Goal: Find specific page/section: Find specific page/section

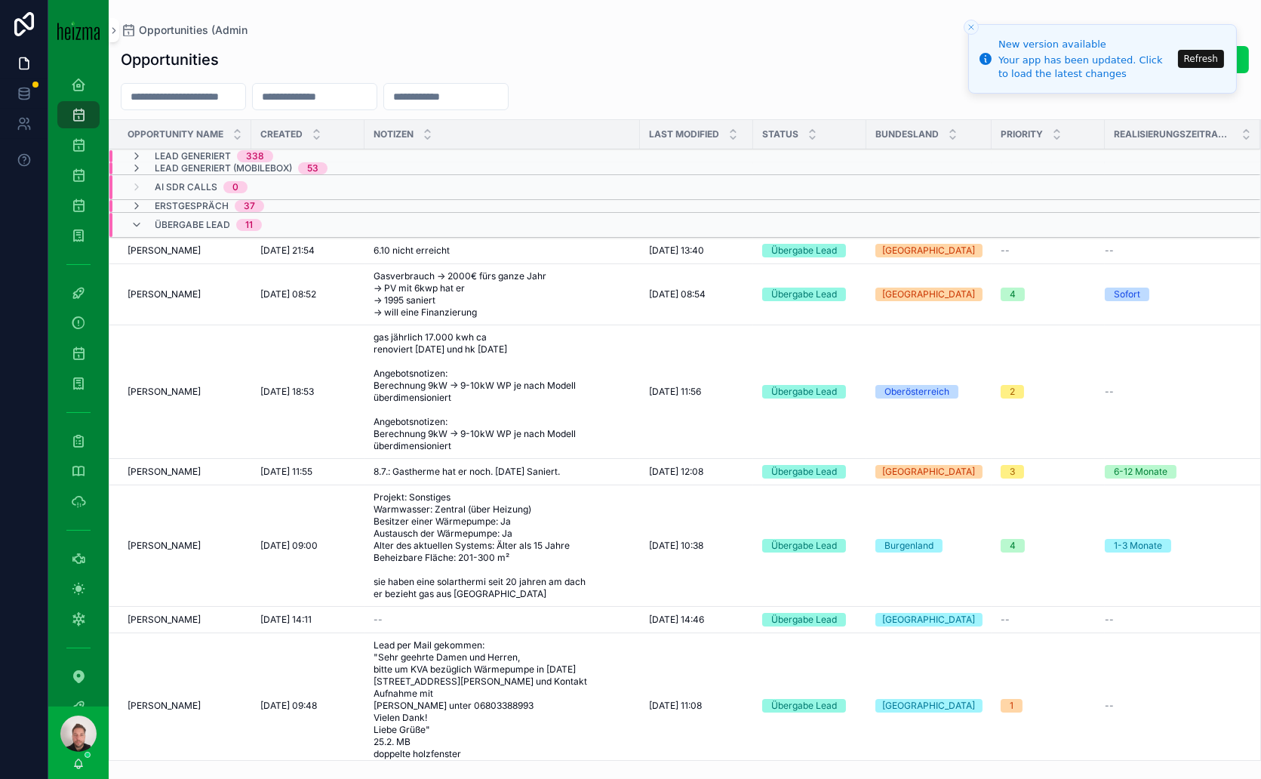
scroll to position [267, 0]
click at [1208, 56] on button "Refresh" at bounding box center [1201, 59] width 46 height 18
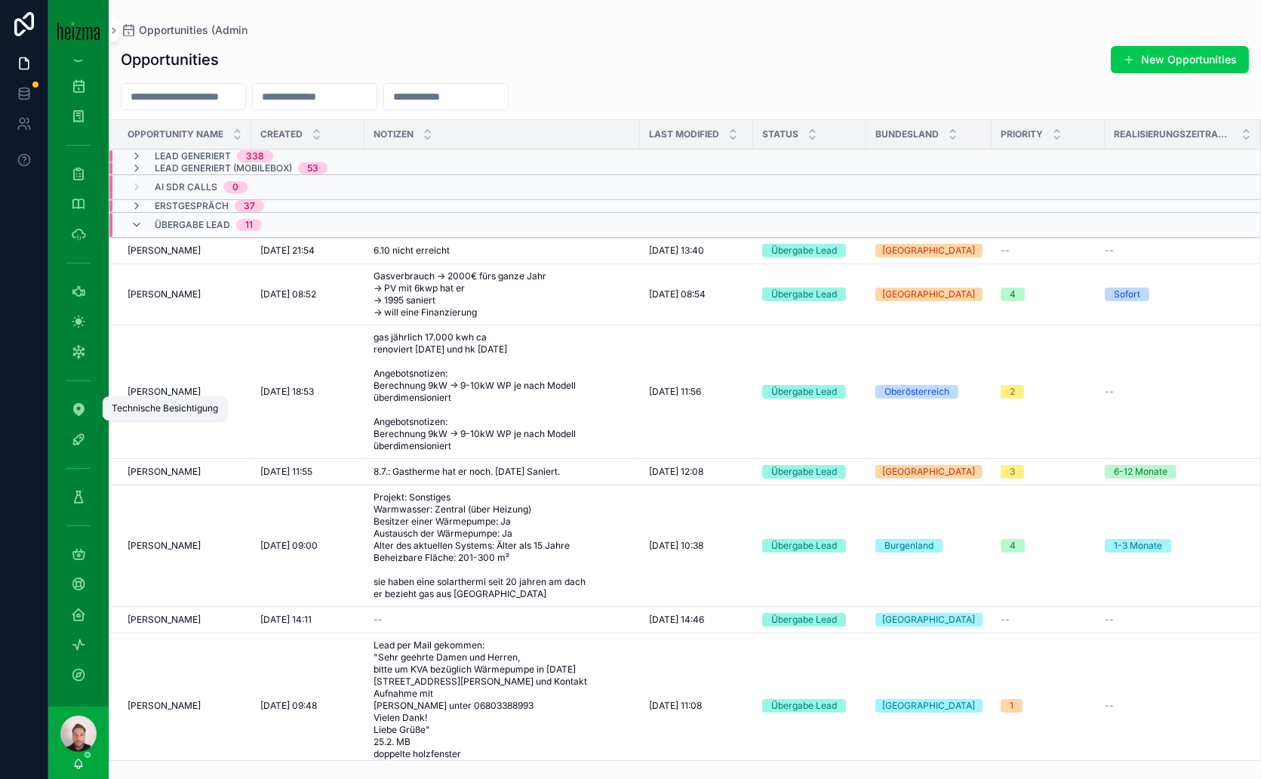
click at [82, 414] on icon "scrollable content" at bounding box center [78, 409] width 15 height 15
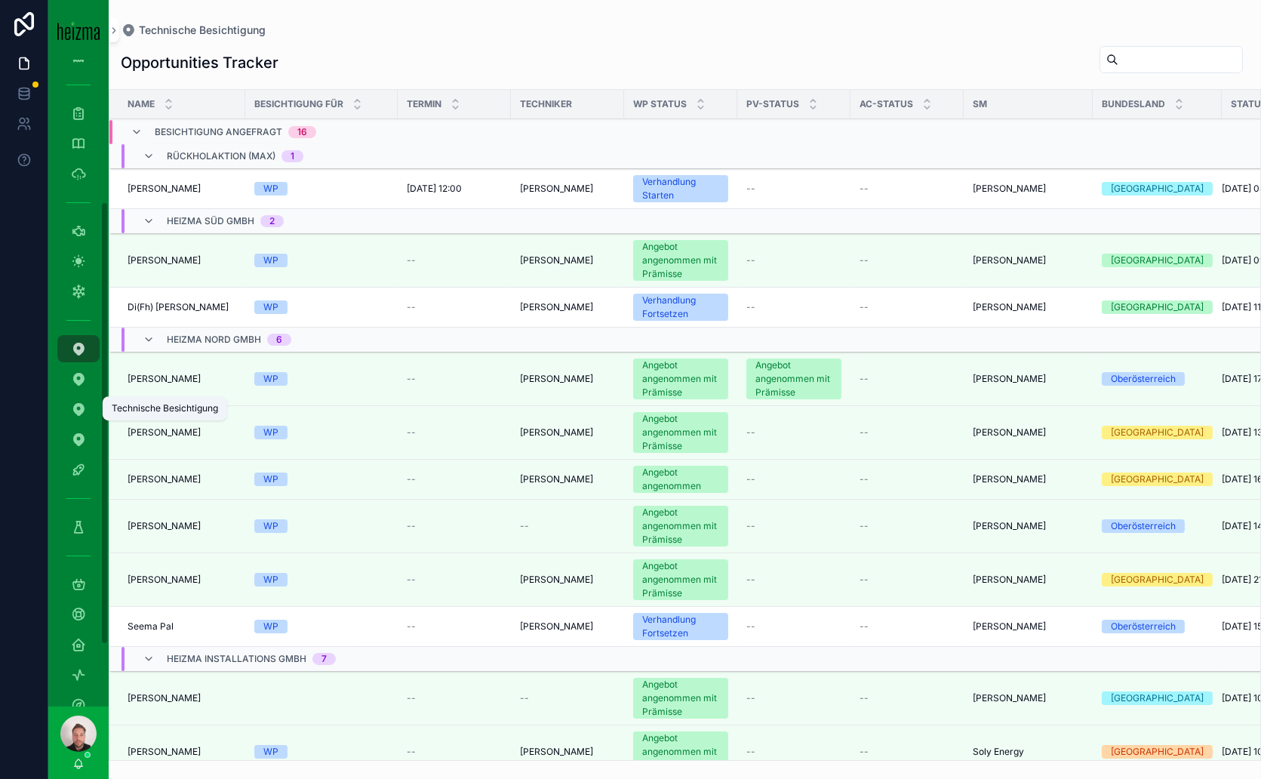
scroll to position [207, 0]
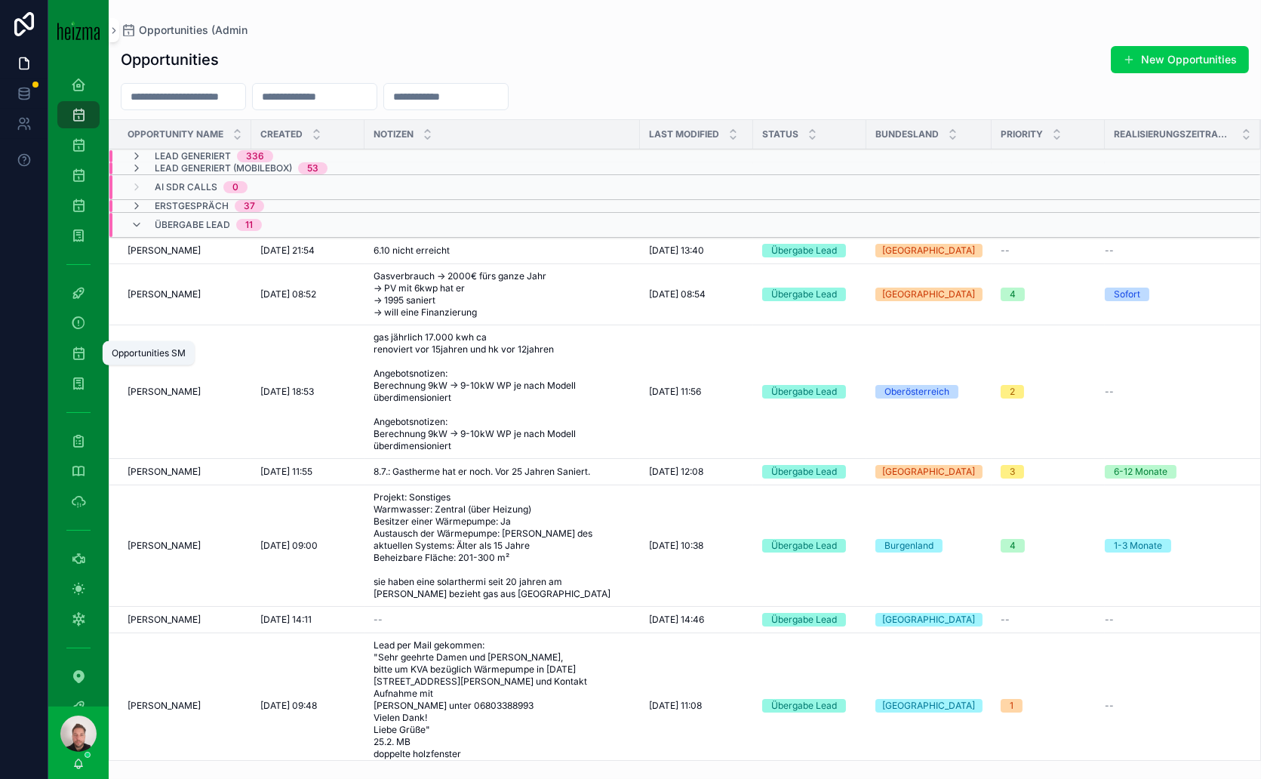
click at [82, 359] on icon "scrollable content" at bounding box center [78, 353] width 15 height 15
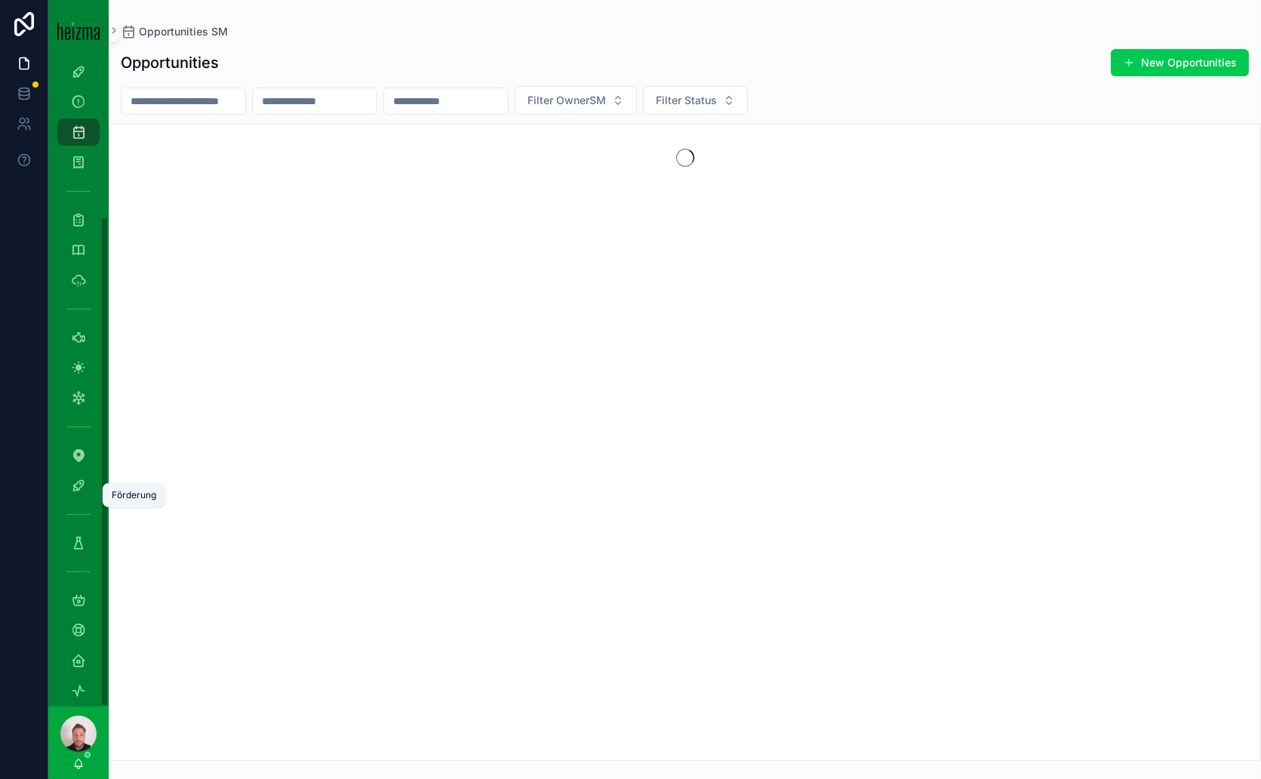
scroll to position [207, 0]
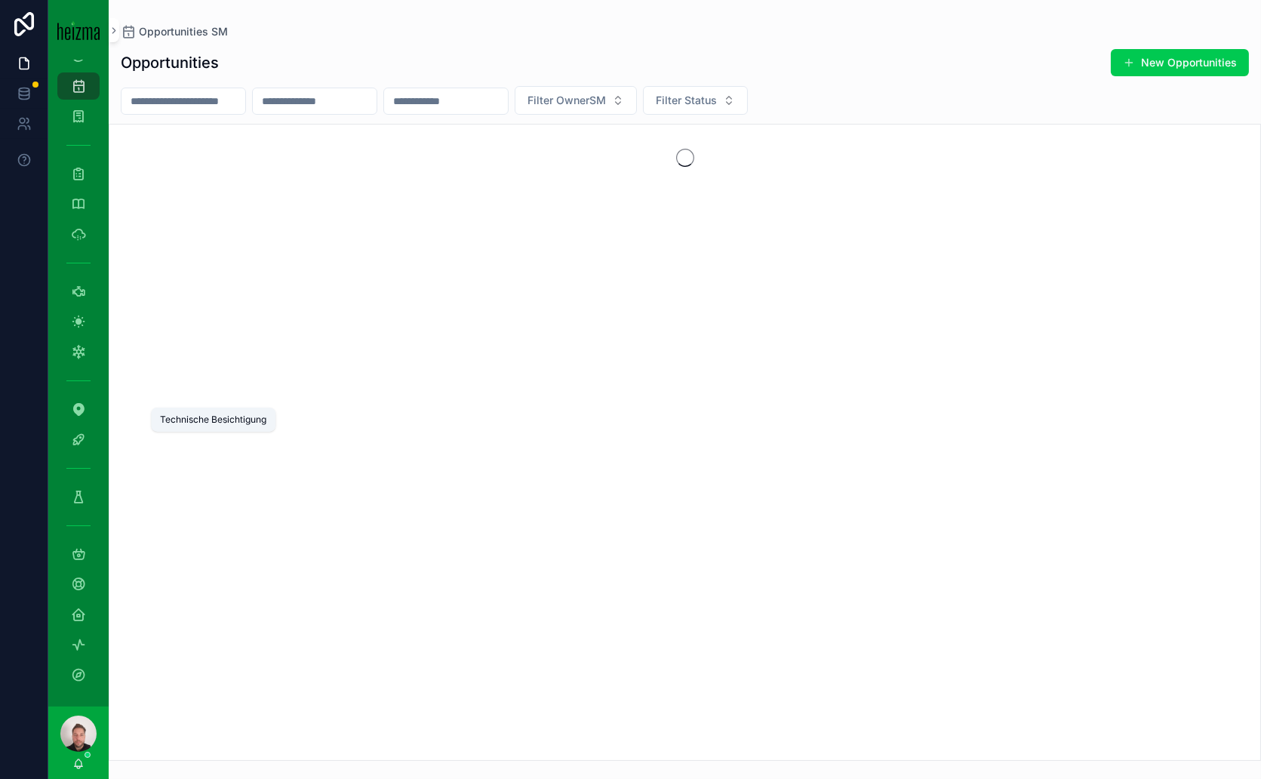
click at [79, 405] on icon "scrollable content" at bounding box center [78, 409] width 15 height 15
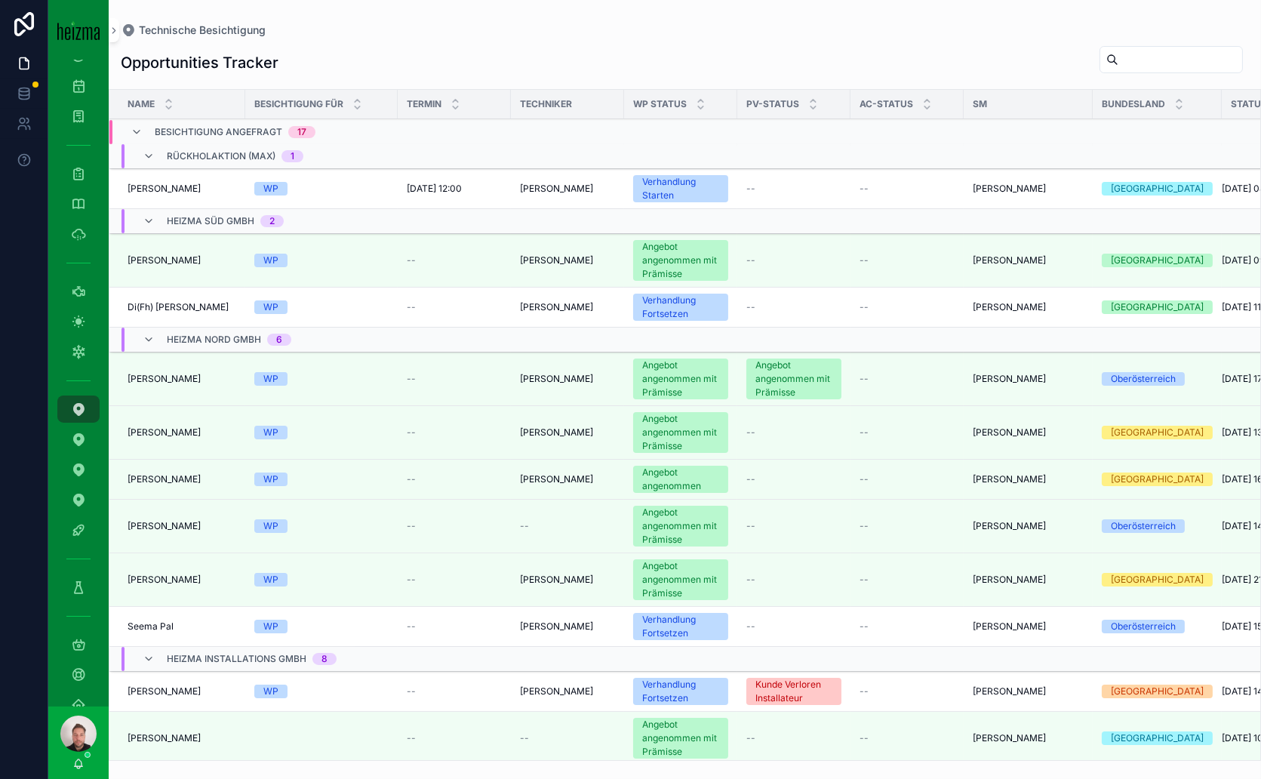
click at [376, 307] on div "WP" at bounding box center [321, 307] width 134 height 14
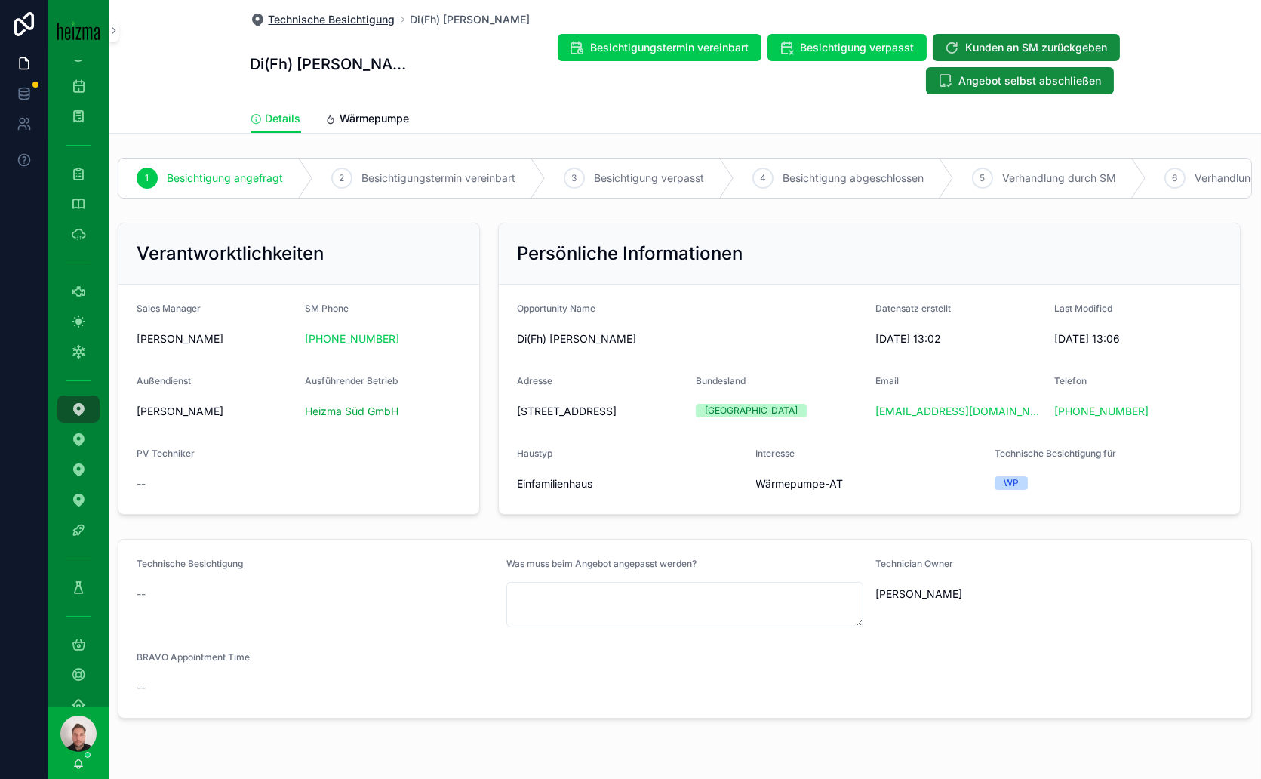
click at [374, 22] on span "Technische Besichtigung" at bounding box center [332, 19] width 127 height 15
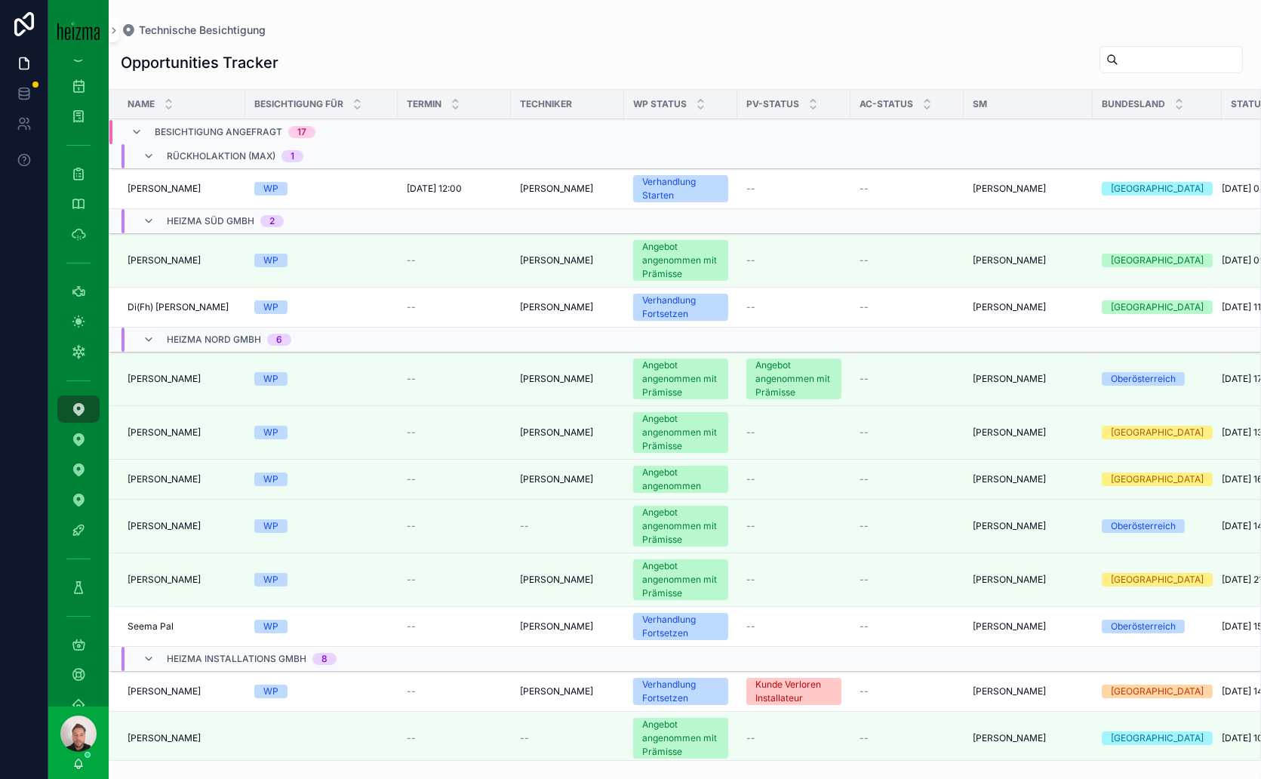
click at [333, 183] on div "WP" at bounding box center [321, 189] width 134 height 14
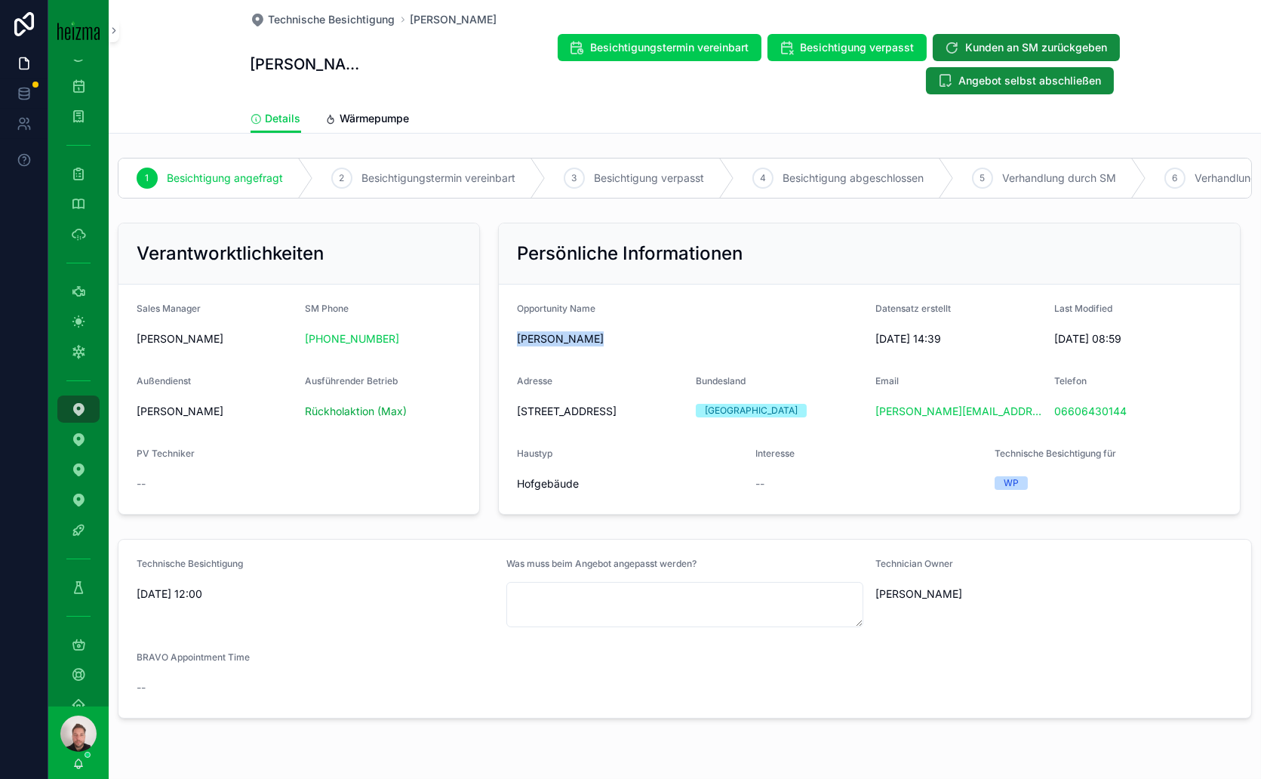
drag, startPoint x: 589, startPoint y: 317, endPoint x: 501, endPoint y: 312, distance: 87.7
click at [501, 312] on form "Opportunity Name Robert Bonell Datensatz erstellt 15.11.2024 14:39 Last Modifie…" at bounding box center [869, 399] width 741 height 229
click at [620, 331] on span "[PERSON_NAME]" at bounding box center [690, 338] width 346 height 15
click at [709, 494] on div "Persönliche Informationen Opportunity Name Robert Bonell Datensatz erstellt 15.…" at bounding box center [869, 369] width 761 height 304
click at [334, 21] on span "Technische Besichtigung" at bounding box center [332, 19] width 127 height 15
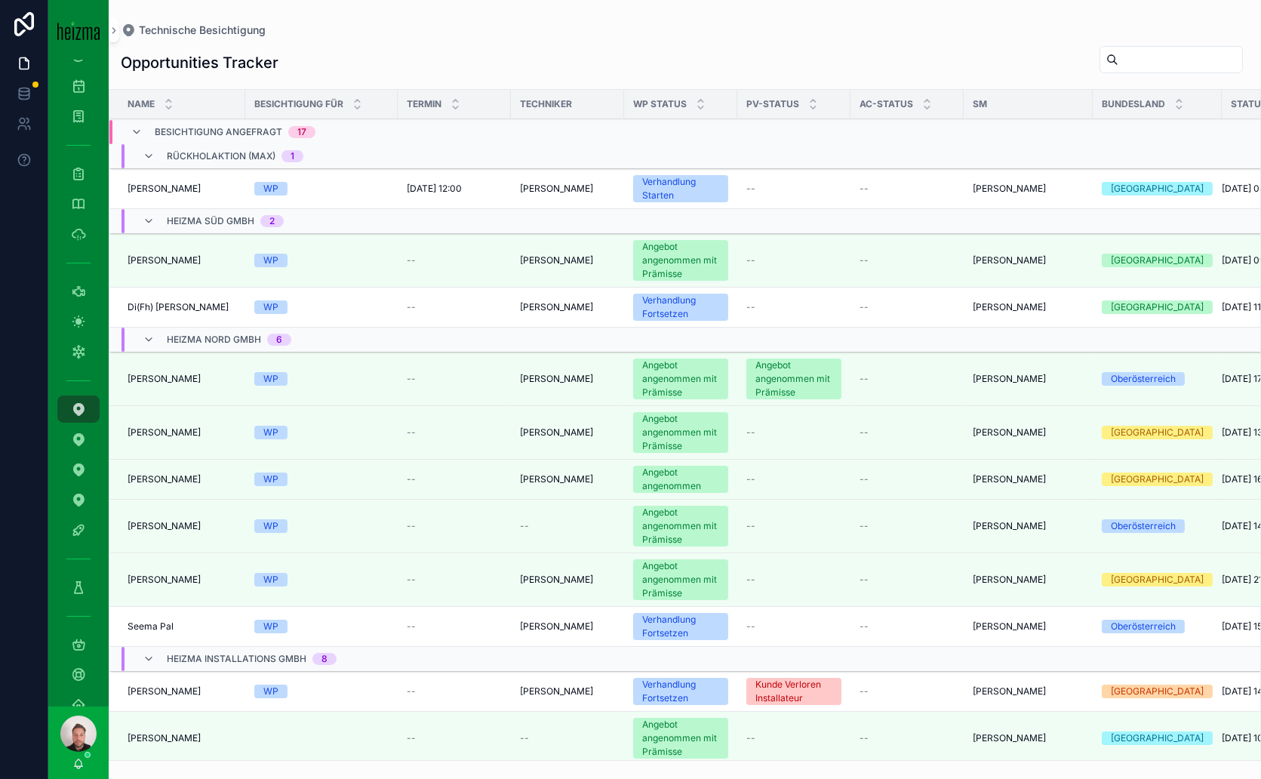
click at [363, 315] on td "WP" at bounding box center [321, 308] width 152 height 40
click at [209, 303] on span "Di(Fh) [PERSON_NAME]" at bounding box center [178, 307] width 101 height 12
